Goal: Check status: Check status

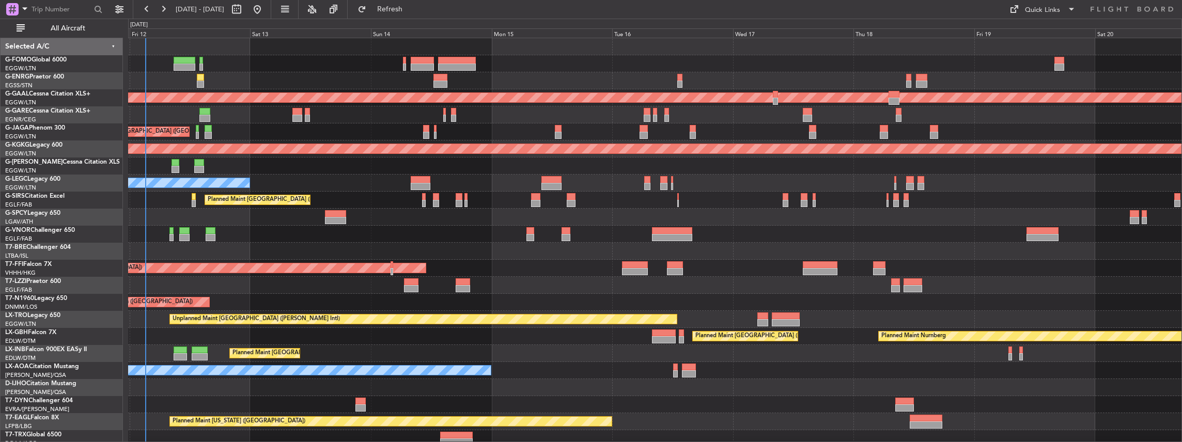
click at [64, 157] on div "Planned Maint [GEOGRAPHIC_DATA] ([GEOGRAPHIC_DATA]) No Crew Planned [GEOGRAPHIC…" at bounding box center [591, 231] width 1182 height 424
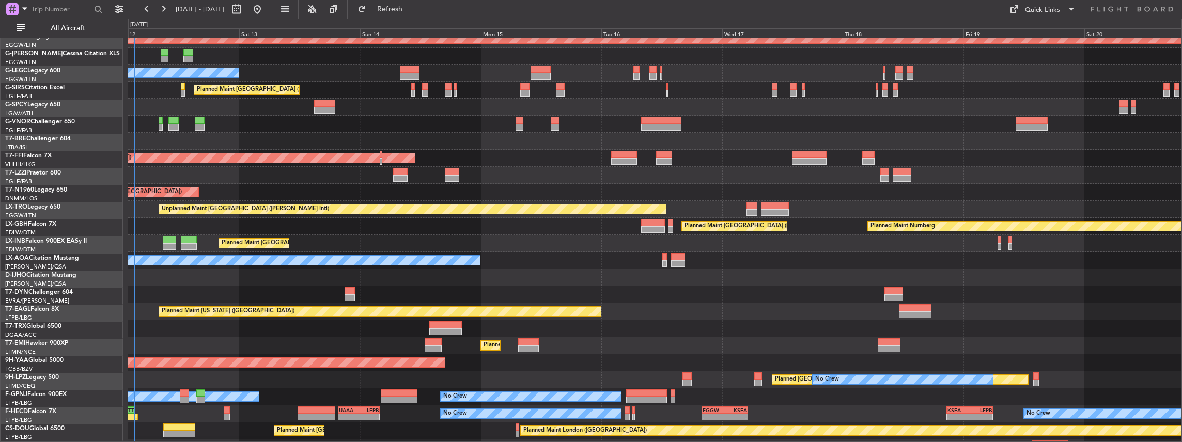
scroll to position [118, 0]
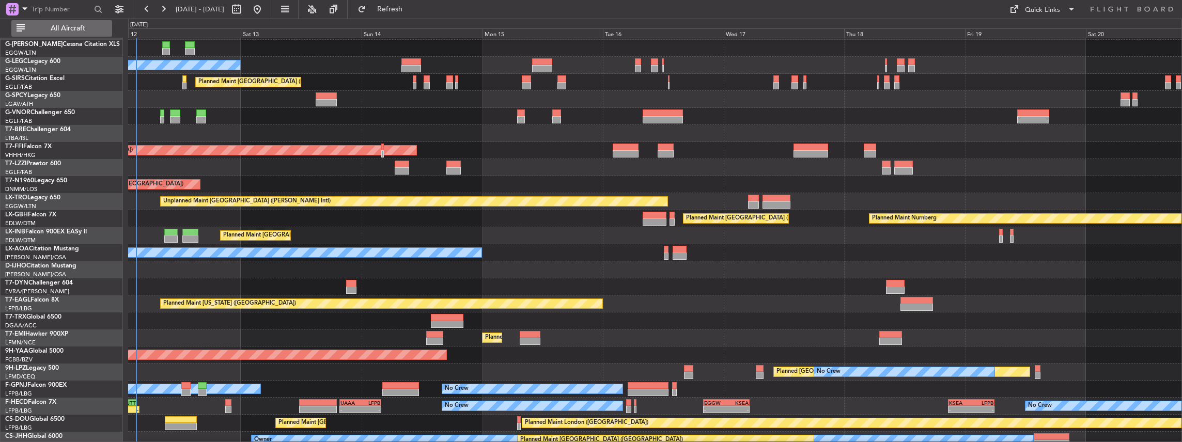
click at [66, 28] on span "All Aircraft" at bounding box center [68, 28] width 82 height 7
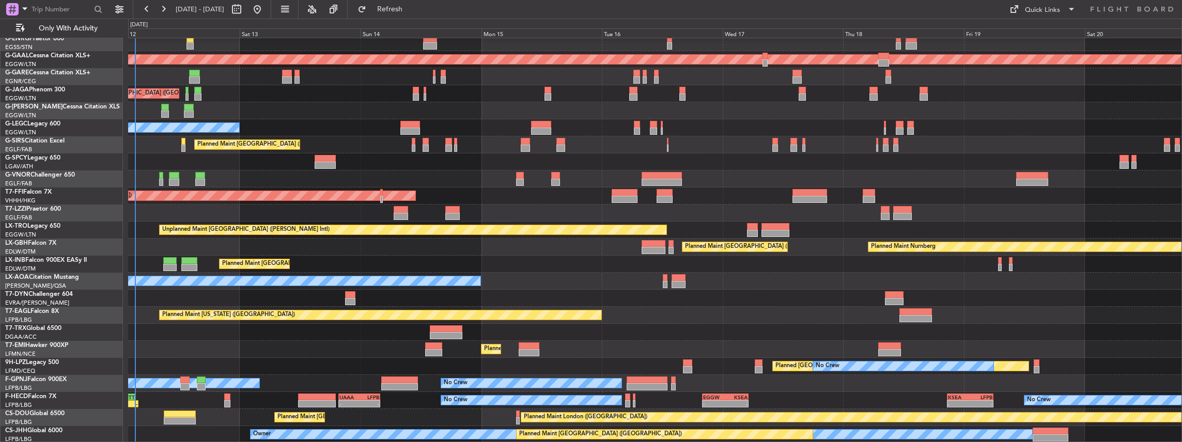
scroll to position [38, 0]
click at [447, 246] on div "Planned Maint [GEOGRAPHIC_DATA] ([GEOGRAPHIC_DATA]) No Crew Planned [GEOGRAPHIC…" at bounding box center [655, 221] width 1054 height 443
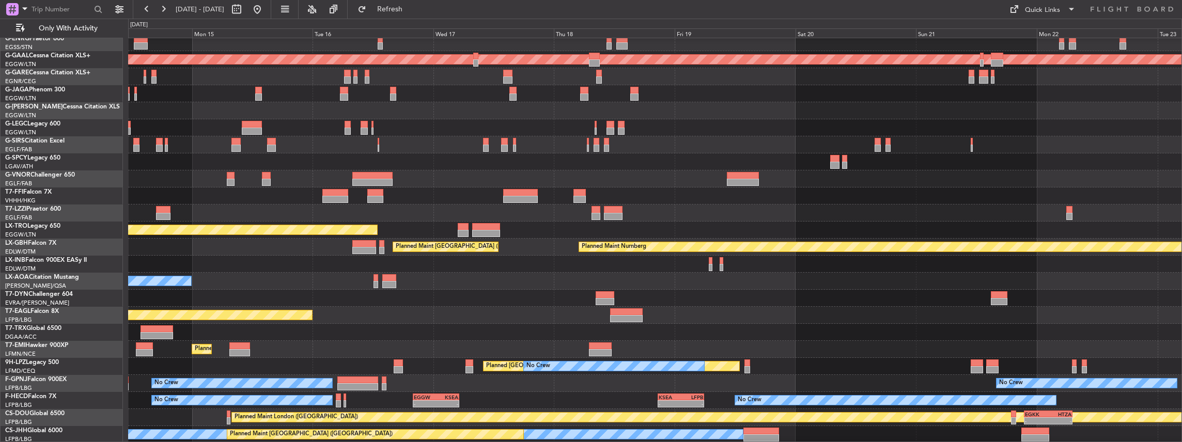
click at [750, 300] on div at bounding box center [655, 298] width 1054 height 17
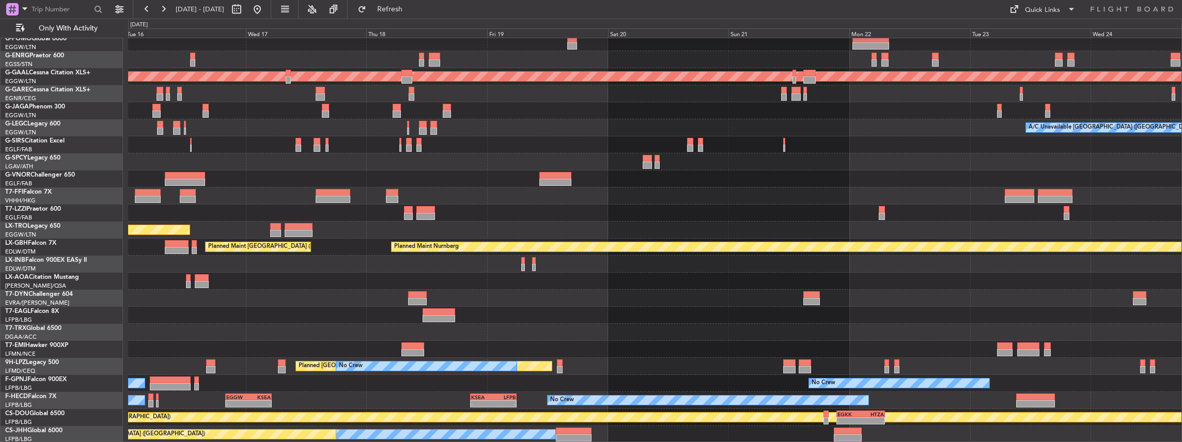
scroll to position [21, 0]
click at [835, 292] on div at bounding box center [655, 298] width 1054 height 17
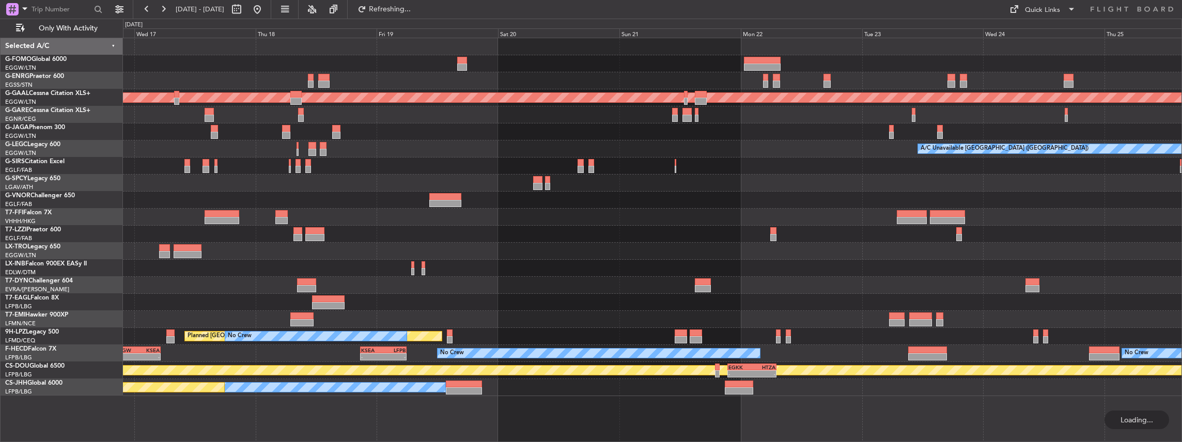
scroll to position [0, 0]
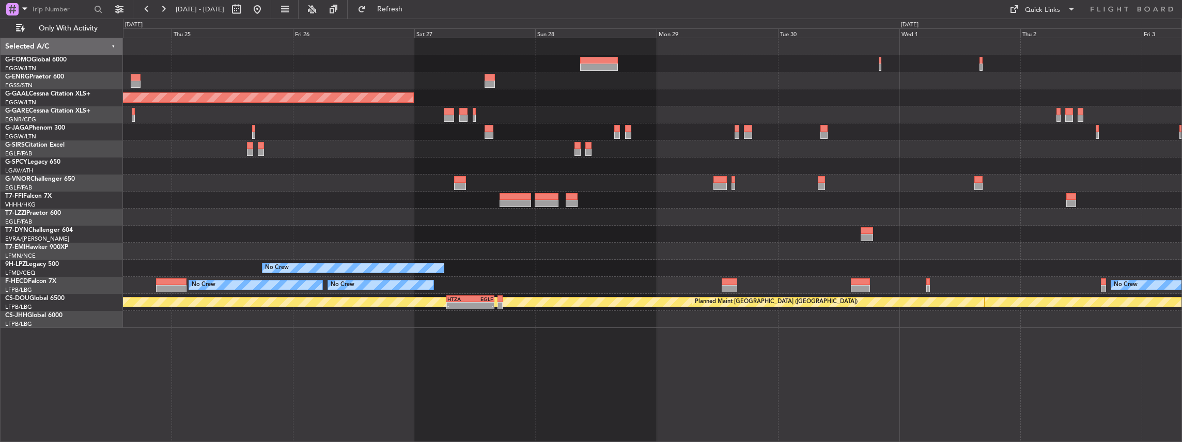
click at [516, 282] on div "No Crew No Crew No Crew" at bounding box center [652, 285] width 1059 height 17
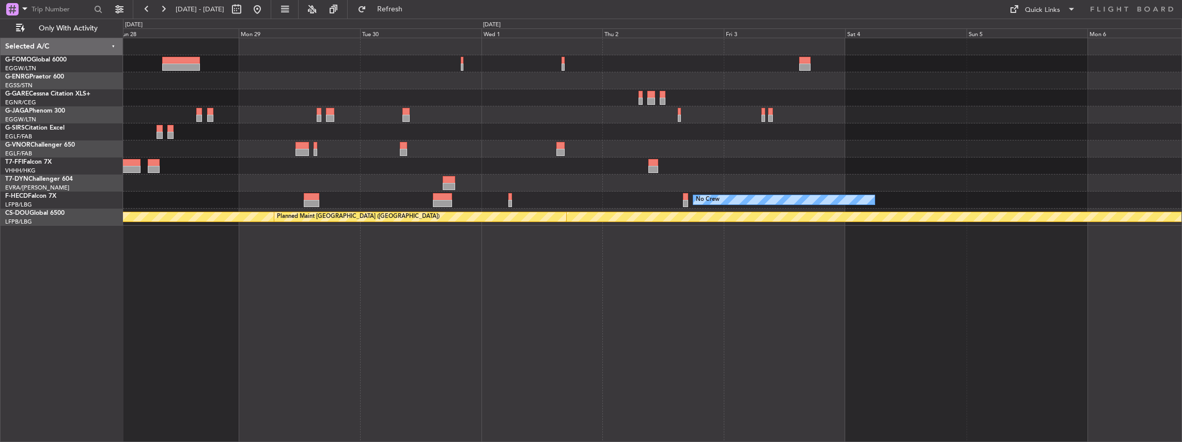
click at [541, 265] on div "No Crew No Crew No Crew Planned Maint [GEOGRAPHIC_DATA] ([GEOGRAPHIC_DATA]) Pla…" at bounding box center [652, 240] width 1059 height 405
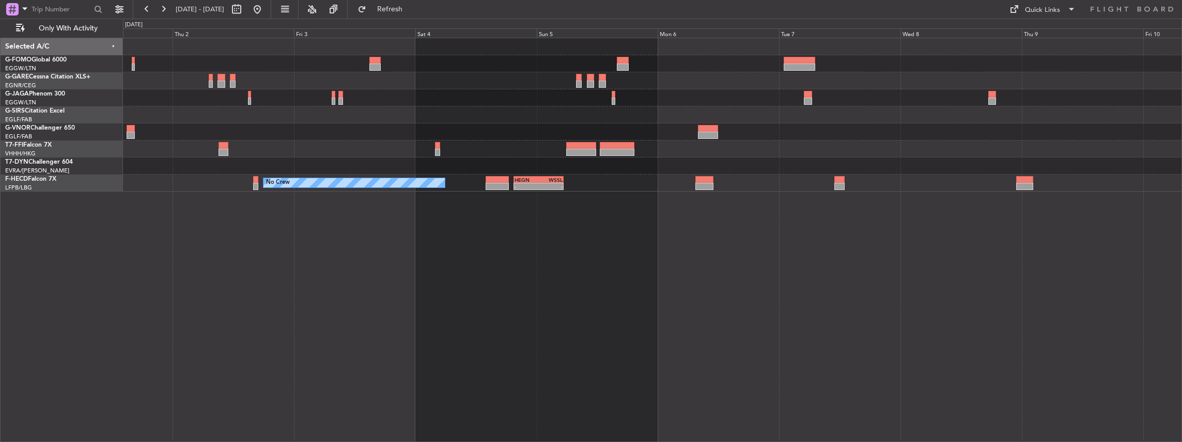
click at [353, 257] on div "No Crew - - HEGN 19:30 Z WSSL 05:25 Z" at bounding box center [652, 240] width 1059 height 405
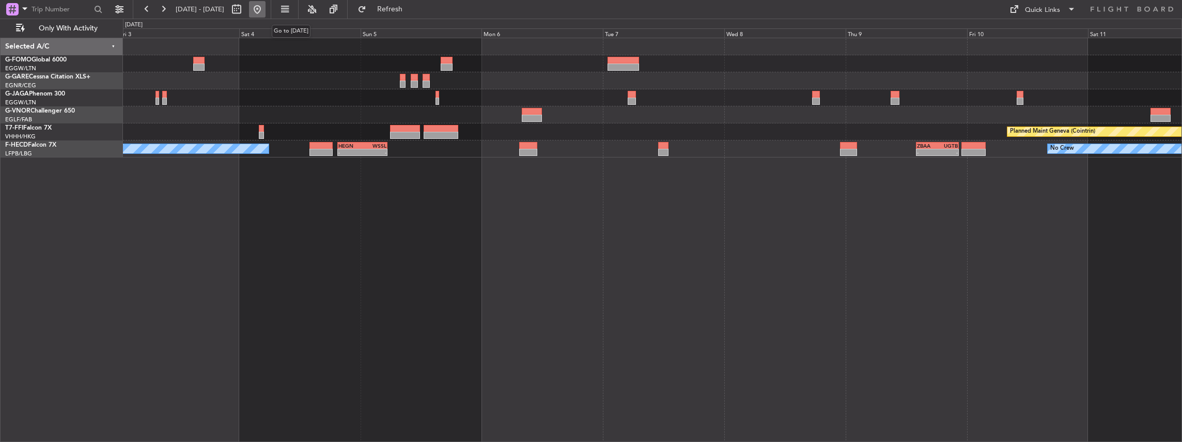
click at [266, 2] on button at bounding box center [257, 9] width 17 height 17
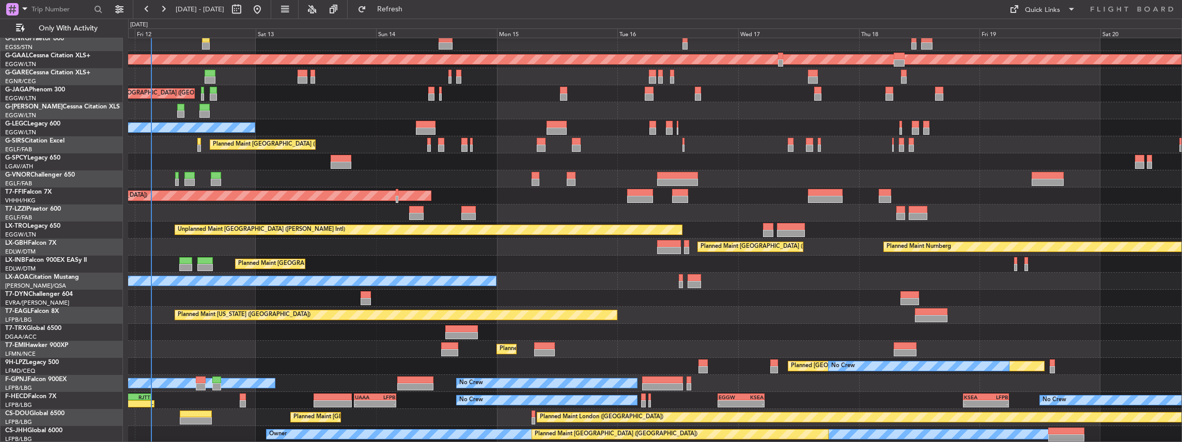
scroll to position [38, 0]
click at [451, 145] on div "Planned Maint [GEOGRAPHIC_DATA] ([GEOGRAPHIC_DATA]) No Crew Planned Maint [GEOG…" at bounding box center [655, 221] width 1054 height 443
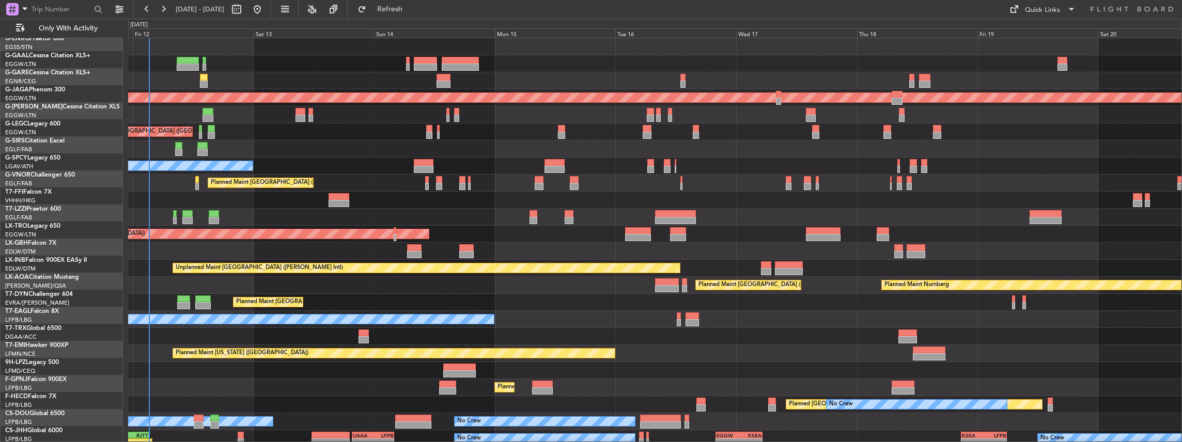
scroll to position [0, 0]
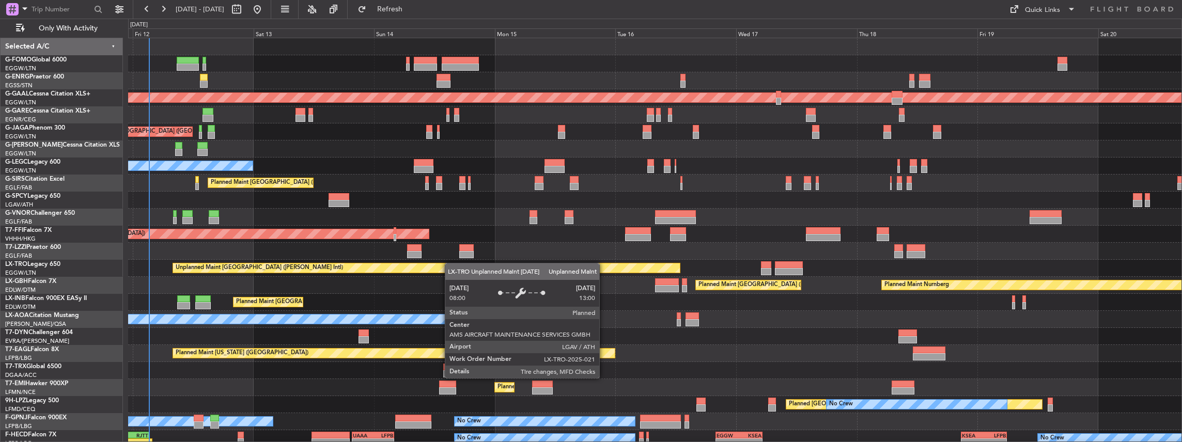
click at [450, 267] on div "Planned Maint [GEOGRAPHIC_DATA] ([GEOGRAPHIC_DATA]) No Crew Planned Maint [GEOG…" at bounding box center [655, 259] width 1054 height 443
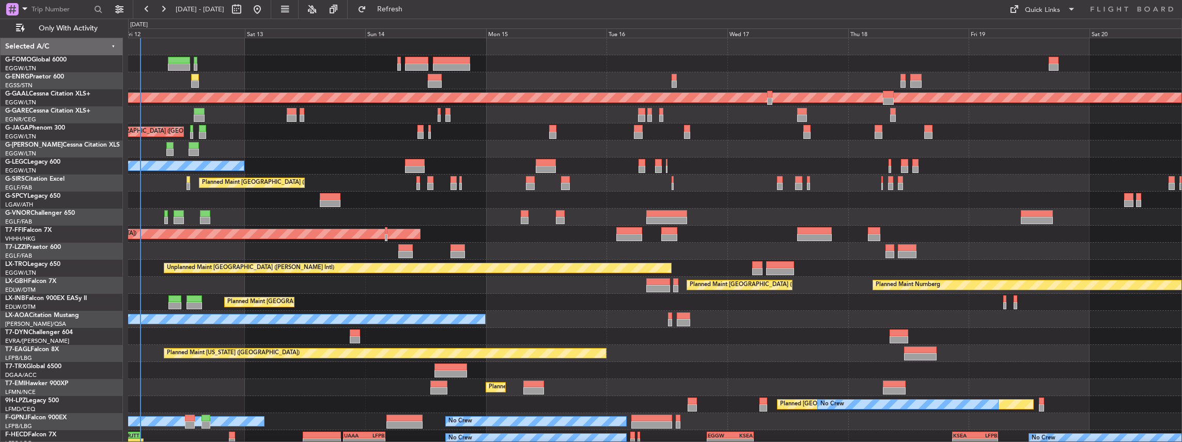
click at [589, 322] on div "No Crew [PERSON_NAME]" at bounding box center [655, 319] width 1054 height 17
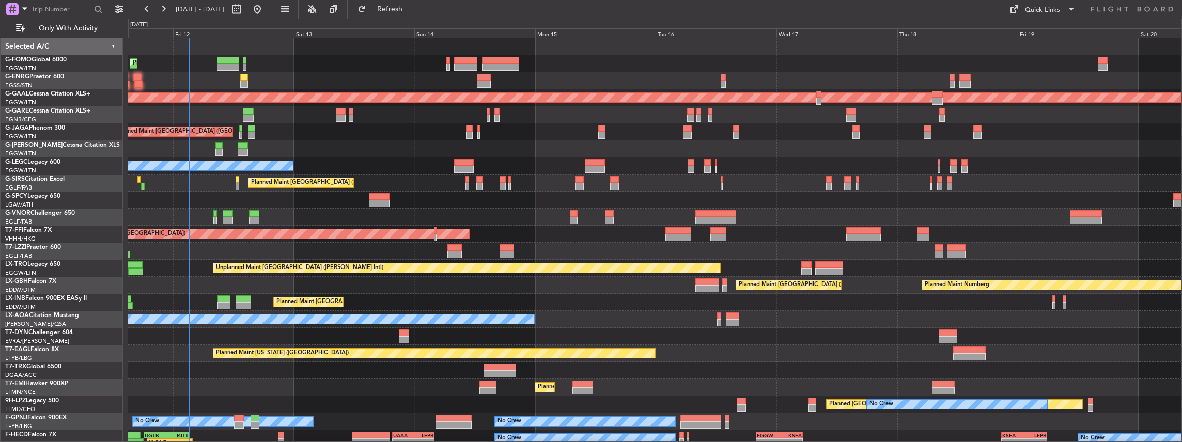
click at [615, 341] on div at bounding box center [655, 336] width 1054 height 17
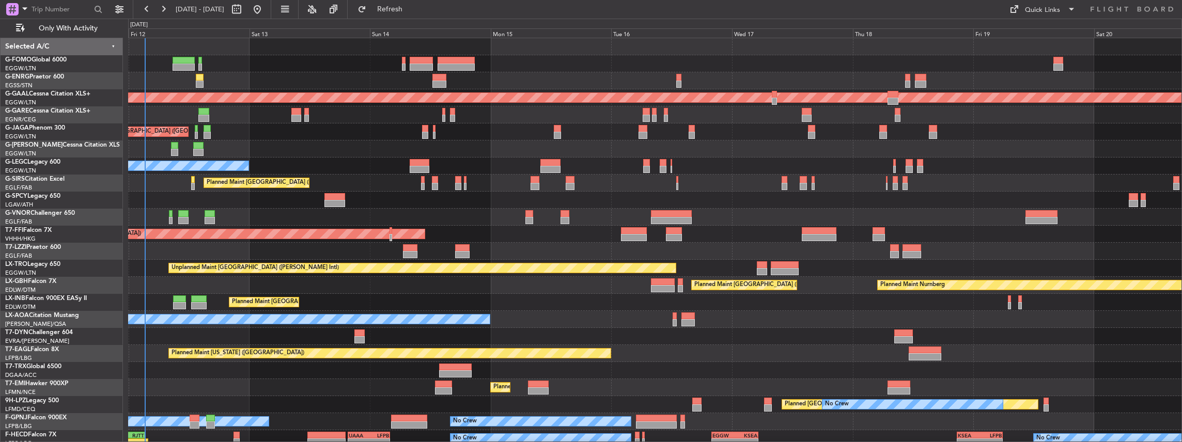
click at [380, 367] on div "Planned Maint [GEOGRAPHIC_DATA] ([GEOGRAPHIC_DATA]) No Crew Planned [GEOGRAPHIC…" at bounding box center [655, 259] width 1054 height 443
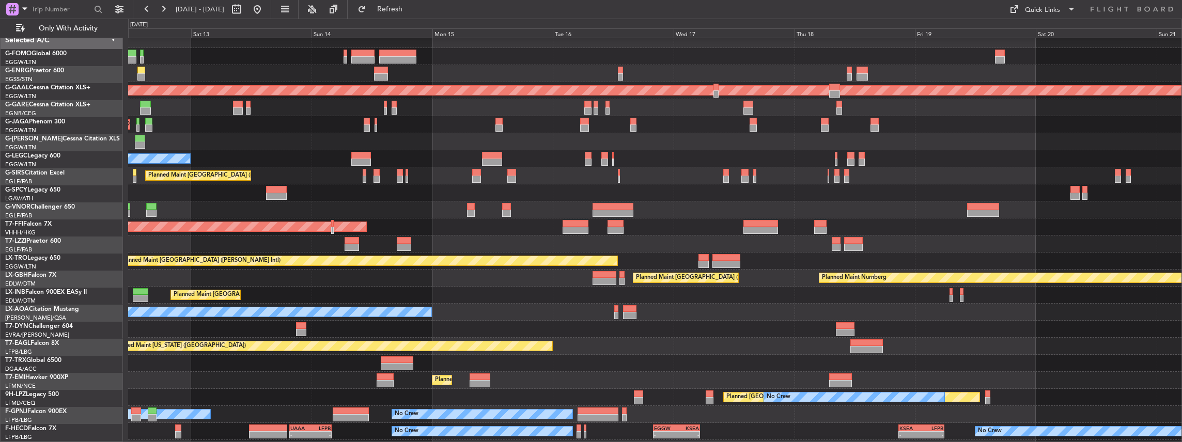
scroll to position [26, 0]
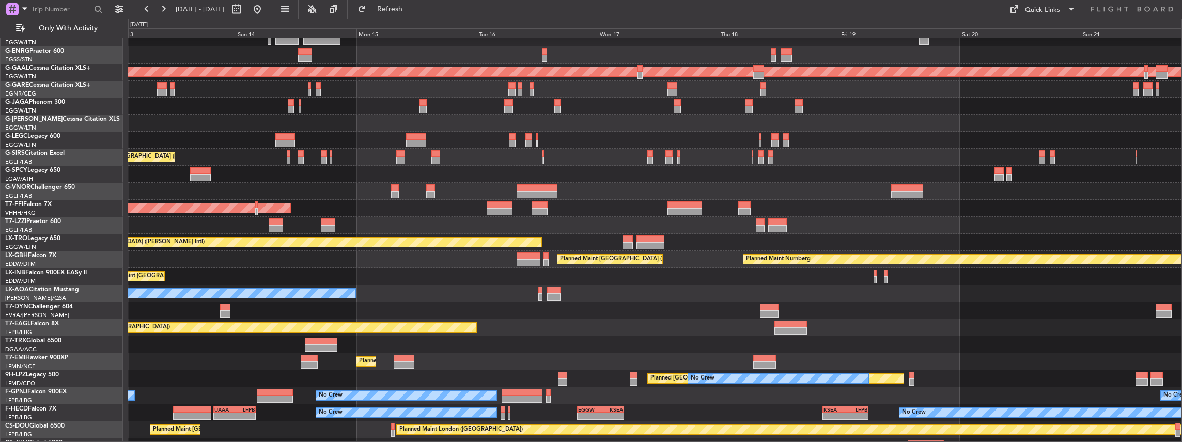
click at [294, 267] on div "Planned Maint Nurnberg Planned Maint [GEOGRAPHIC_DATA] ([GEOGRAPHIC_DATA])" at bounding box center [655, 259] width 1054 height 17
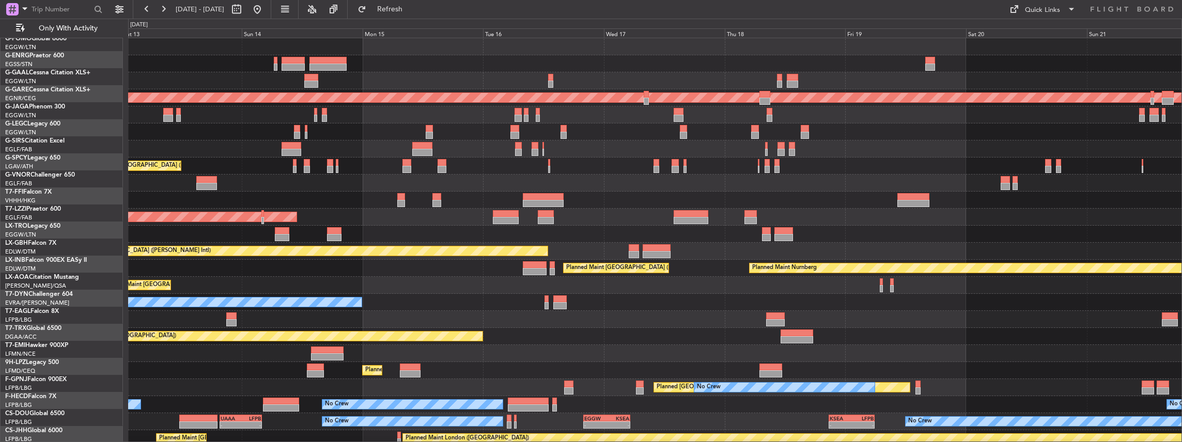
scroll to position [0, 0]
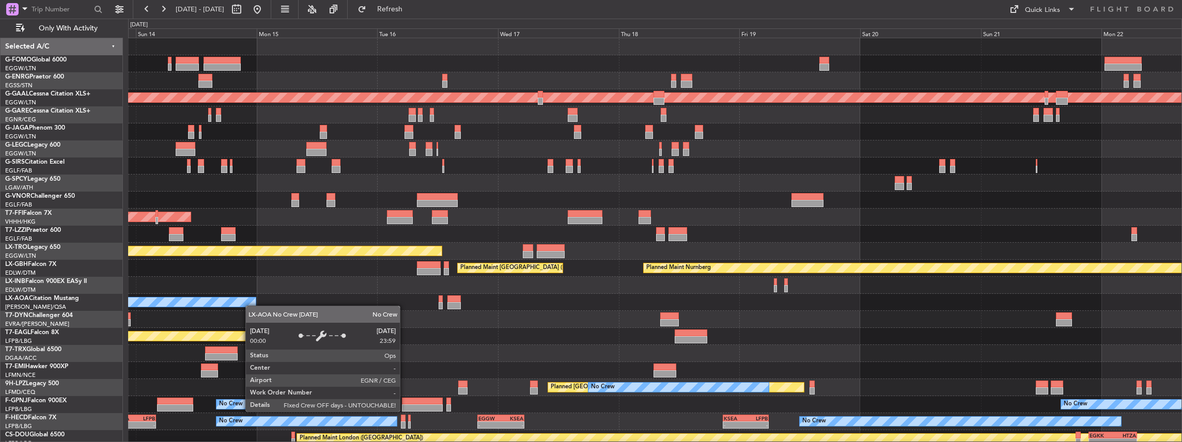
click at [245, 305] on div "Planned Maint Dusseldorf Planned Maint [GEOGRAPHIC_DATA] ([GEOGRAPHIC_DATA]) A/…" at bounding box center [655, 251] width 1054 height 426
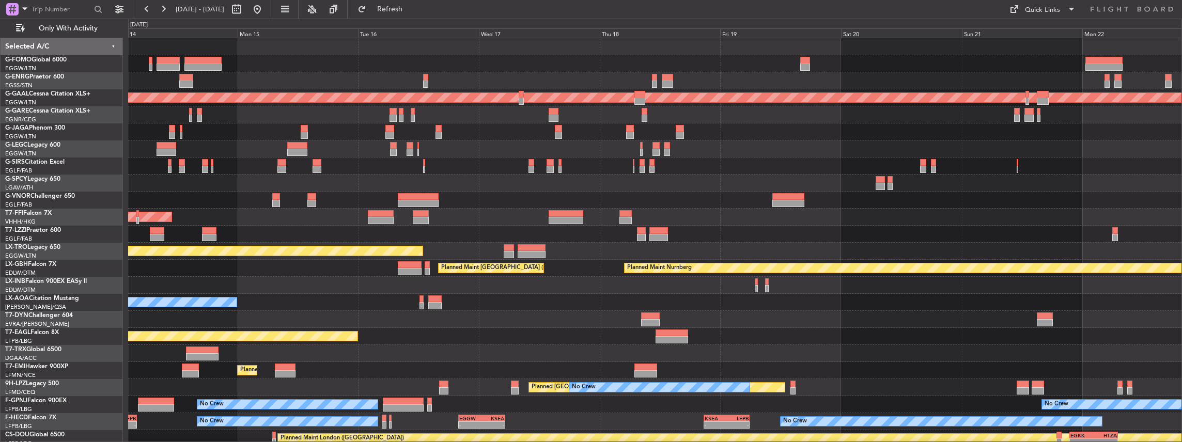
click at [392, 333] on div "Planned Maint Dusseldorf Planned Maint [GEOGRAPHIC_DATA] ([GEOGRAPHIC_DATA]) A/…" at bounding box center [655, 251] width 1054 height 426
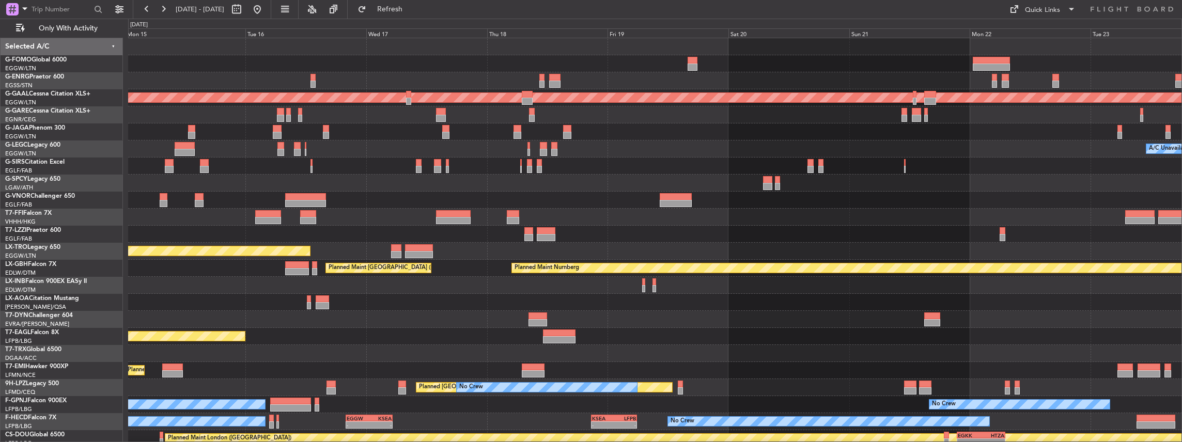
click at [291, 363] on div "Planned Maint Dusseldorf A/C Unavailable [GEOGRAPHIC_DATA] ([GEOGRAPHIC_DATA]) …" at bounding box center [655, 251] width 1054 height 426
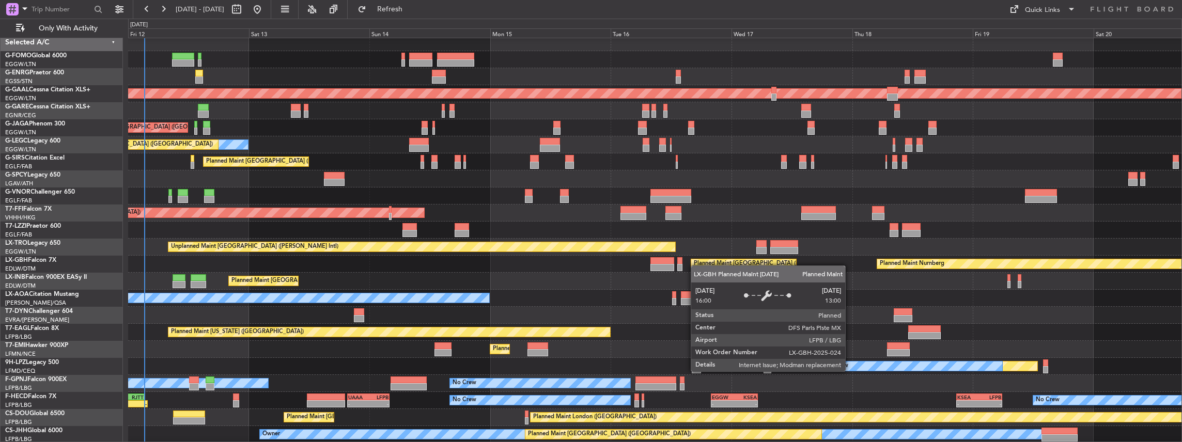
scroll to position [4, 0]
click at [694, 267] on div "Planned Maint [GEOGRAPHIC_DATA] ([GEOGRAPHIC_DATA]) No Crew Planned [GEOGRAPHIC…" at bounding box center [655, 238] width 1054 height 409
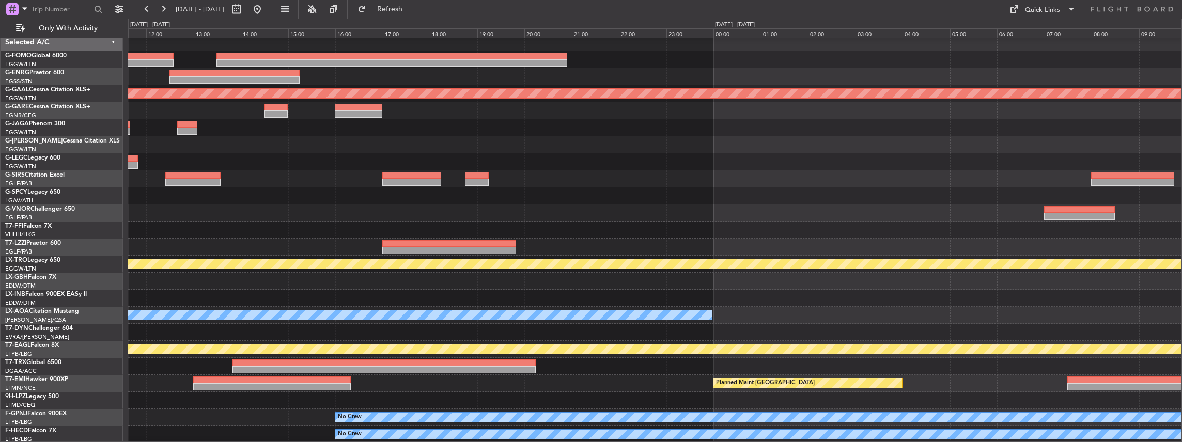
scroll to position [0, 0]
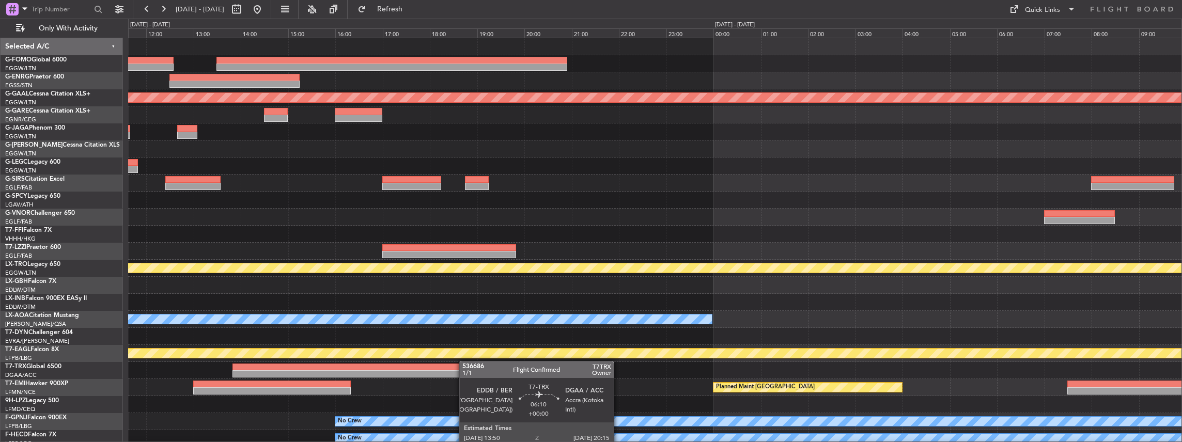
click at [464, 366] on div at bounding box center [655, 370] width 1054 height 17
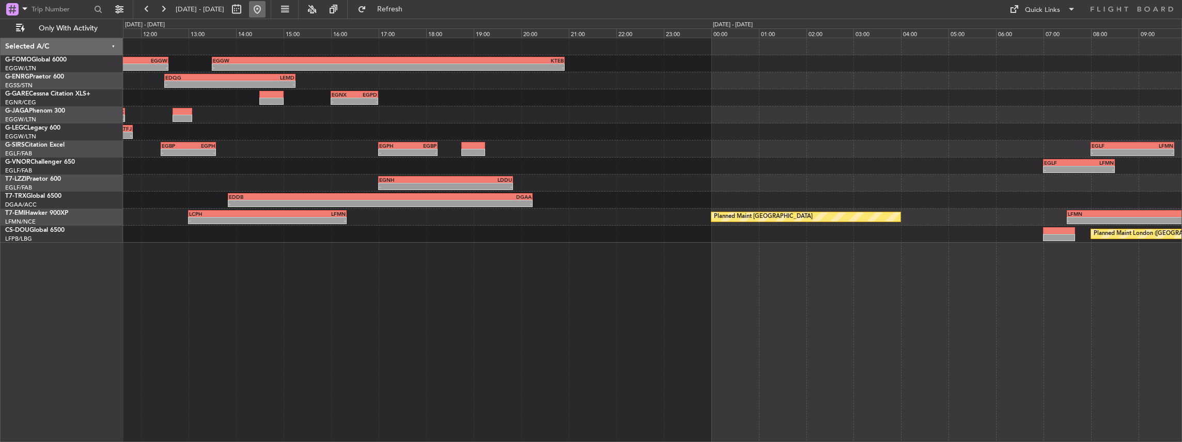
click at [266, 7] on button at bounding box center [257, 9] width 17 height 17
